Goal: Book appointment/travel/reservation

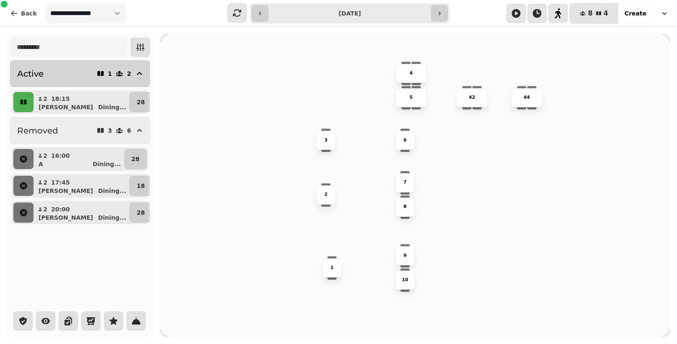
click at [111, 69] on div "1 2" at bounding box center [120, 74] width 49 height 12
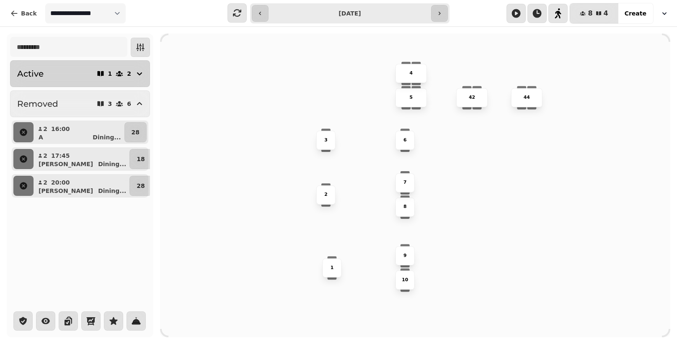
click at [110, 68] on div "1 2" at bounding box center [120, 74] width 49 height 12
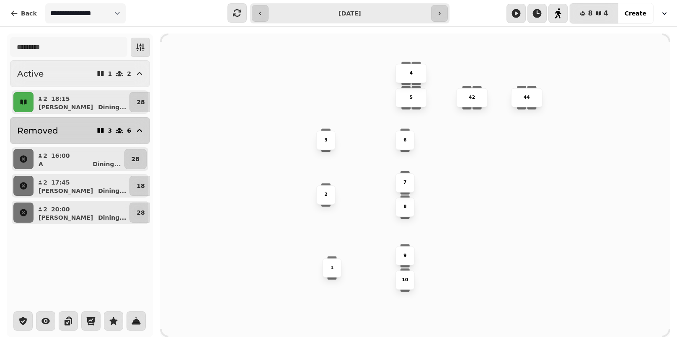
click at [119, 127] on icon "button" at bounding box center [119, 131] width 8 height 8
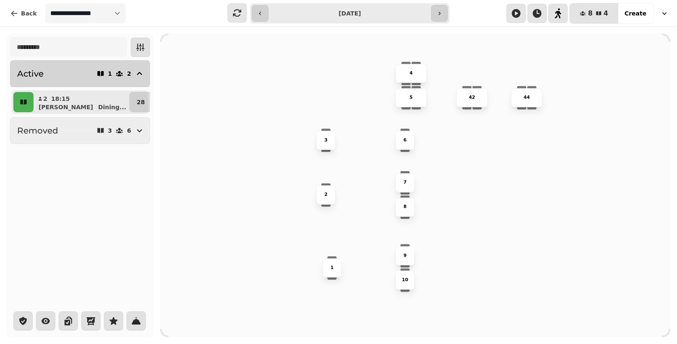
click at [124, 75] on icon "button" at bounding box center [119, 74] width 8 height 8
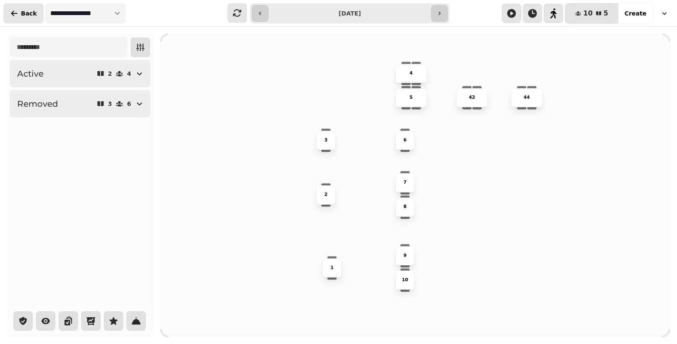
click at [26, 10] on span "Back" at bounding box center [29, 13] width 16 height 6
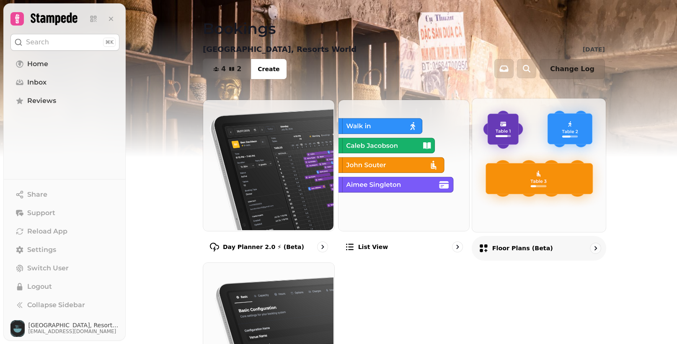
click at [516, 212] on img at bounding box center [538, 165] width 134 height 134
